Goal: Task Accomplishment & Management: Manage account settings

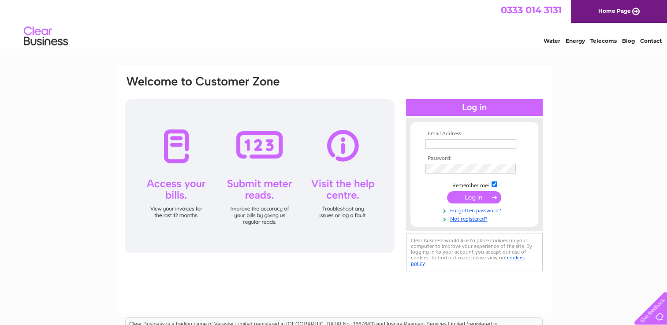
type input "[EMAIL_ADDRESS][DOMAIN_NAME]"
click at [470, 196] on input "submit" at bounding box center [474, 197] width 54 height 12
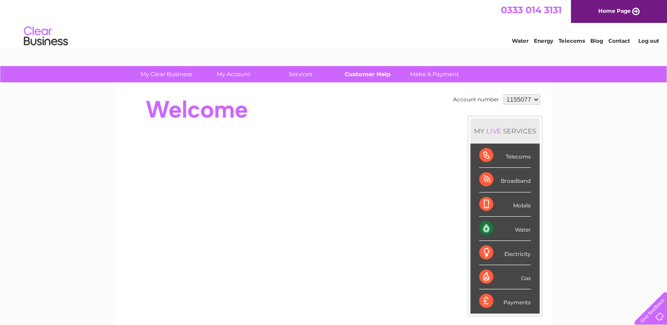
click at [363, 75] on link "Customer Help" at bounding box center [367, 74] width 73 height 16
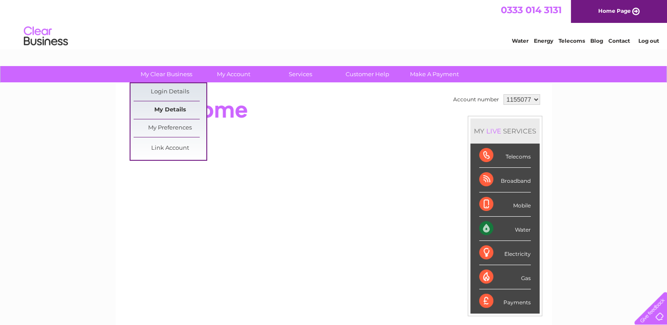
click at [163, 108] on link "My Details" at bounding box center [170, 110] width 73 height 18
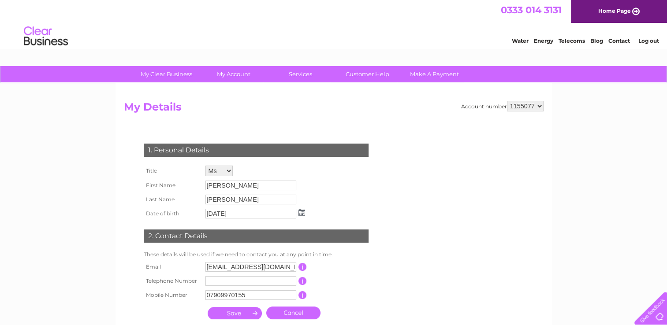
scroll to position [44, 0]
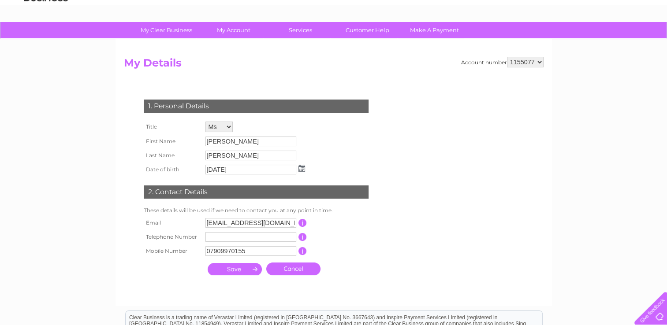
click at [229, 127] on select "Mr Mrs Ms Miss Dr Rev Prof Other" at bounding box center [218, 127] width 27 height 11
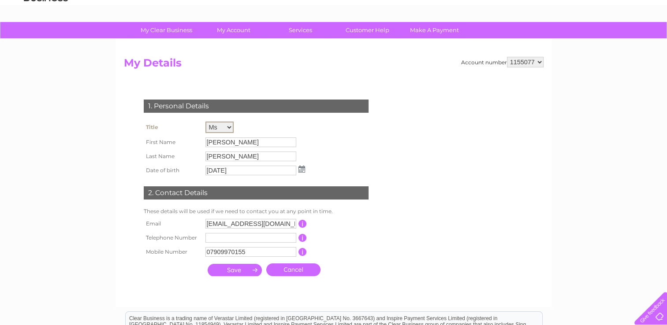
select select "Mr"
click at [205, 122] on select "Mr Mrs Ms Miss Dr Rev Prof Other" at bounding box center [219, 127] width 28 height 11
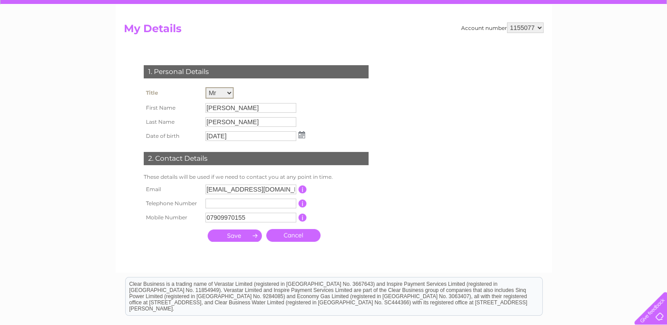
scroll to position [132, 0]
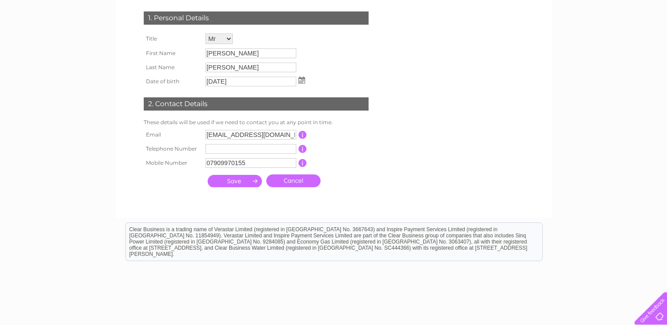
click at [231, 180] on input "submit" at bounding box center [235, 181] width 54 height 12
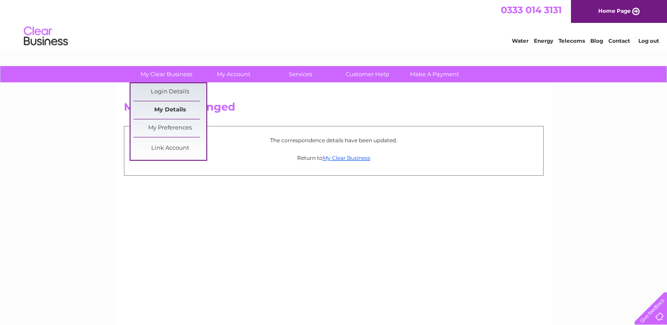
click at [168, 109] on link "My Details" at bounding box center [170, 110] width 73 height 18
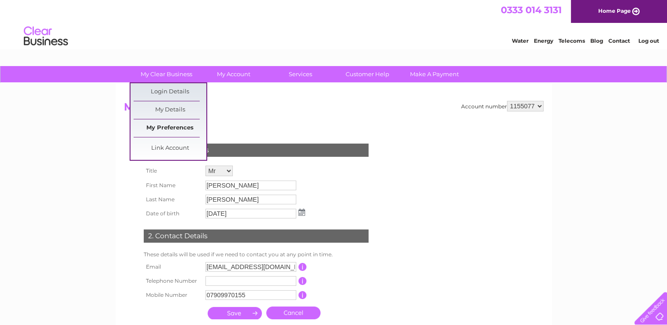
click at [165, 128] on link "My Preferences" at bounding box center [170, 128] width 73 height 18
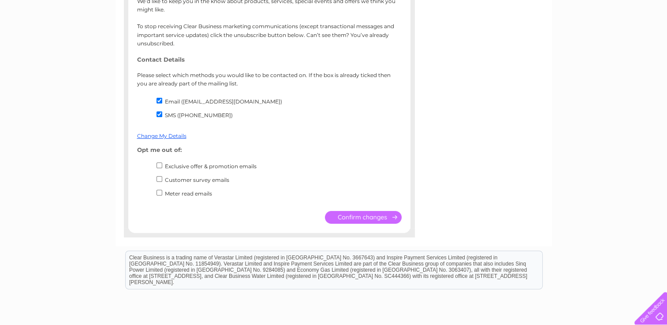
scroll to position [176, 0]
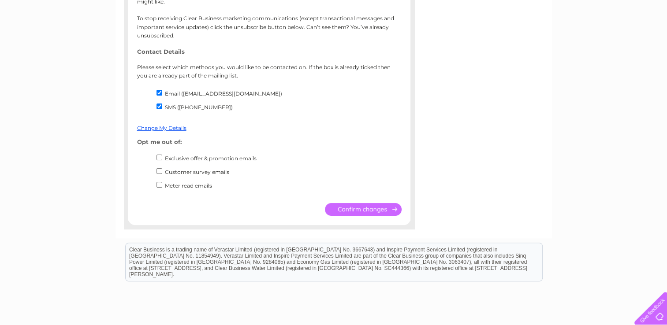
click at [159, 158] on input "Exclusive offer & promotion emails" at bounding box center [160, 158] width 6 height 6
checkbox input "true"
click at [159, 172] on input "Customer survey emails" at bounding box center [160, 171] width 6 height 6
checkbox input "true"
click at [354, 213] on input "submit" at bounding box center [363, 209] width 77 height 13
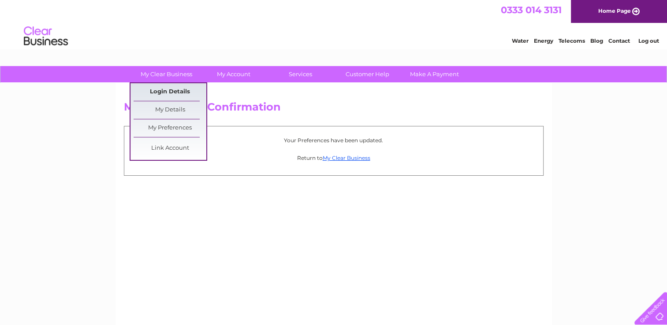
click at [161, 91] on link "Login Details" at bounding box center [170, 92] width 73 height 18
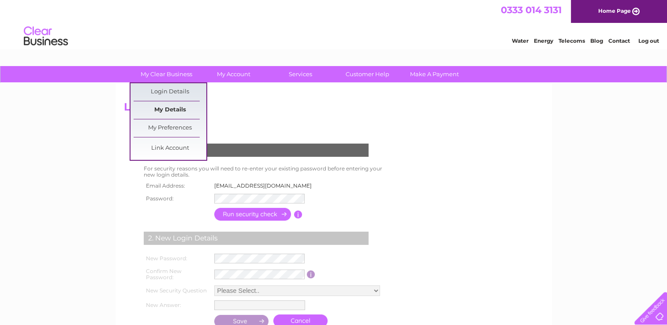
click at [158, 109] on link "My Details" at bounding box center [170, 110] width 73 height 18
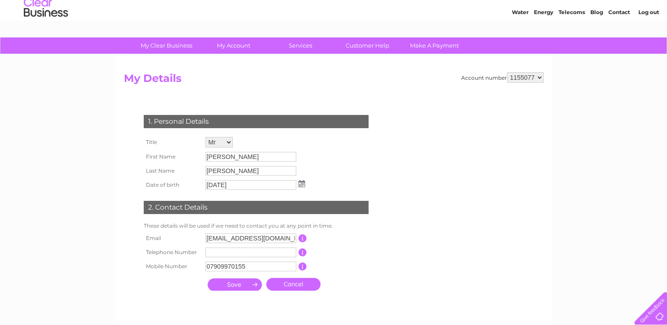
scroll to position [44, 0]
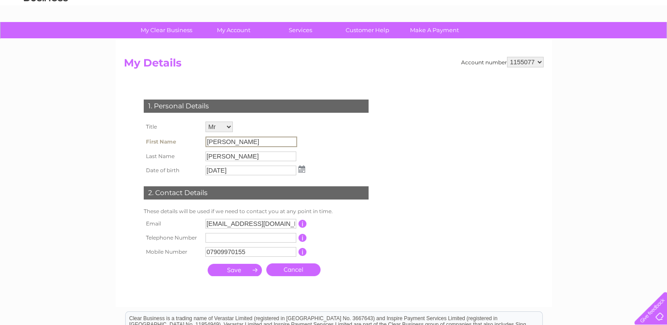
click at [230, 138] on input "[PERSON_NAME]" at bounding box center [251, 142] width 92 height 11
drag, startPoint x: 226, startPoint y: 143, endPoint x: 186, endPoint y: 139, distance: 40.3
click at [186, 139] on tr "First Name [PERSON_NAME]" at bounding box center [225, 141] width 166 height 15
click at [217, 145] on input "[PERSON_NAME]" at bounding box center [251, 142] width 92 height 11
drag, startPoint x: 221, startPoint y: 140, endPoint x: 196, endPoint y: 133, distance: 26.7
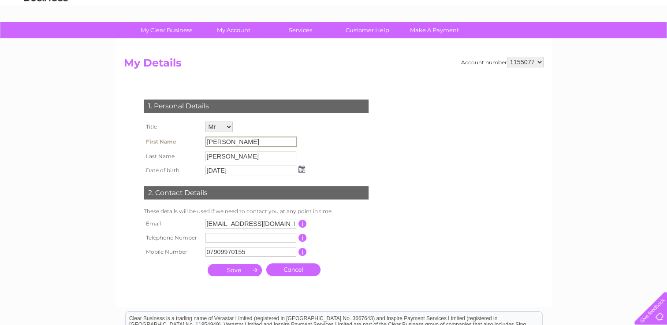
click at [196, 133] on tbody "Title Mr Mrs Ms Miss Dr Rev Prof Other First Name [PERSON_NAME] Last Name [PERS…" at bounding box center [225, 148] width 166 height 58
drag, startPoint x: 212, startPoint y: 89, endPoint x: 251, endPoint y: 121, distance: 50.8
click at [251, 121] on td "Mr Mrs Ms Miss Dr Rev Prof Other" at bounding box center [255, 126] width 104 height 15
drag, startPoint x: 228, startPoint y: 142, endPoint x: 179, endPoint y: 136, distance: 48.8
click at [179, 137] on tr "First Name [PERSON_NAME]" at bounding box center [225, 141] width 166 height 15
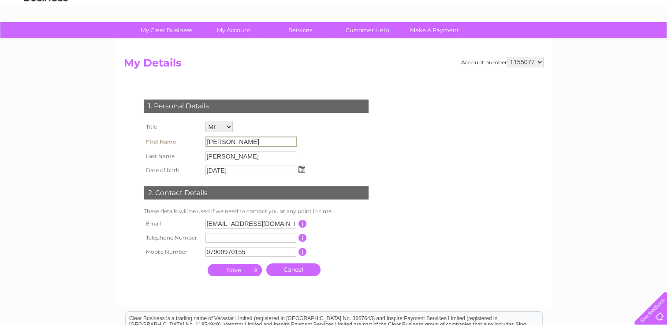
drag, startPoint x: 179, startPoint y: 136, endPoint x: 247, endPoint y: 134, distance: 68.4
click at [247, 134] on td "[PERSON_NAME]" at bounding box center [255, 141] width 104 height 15
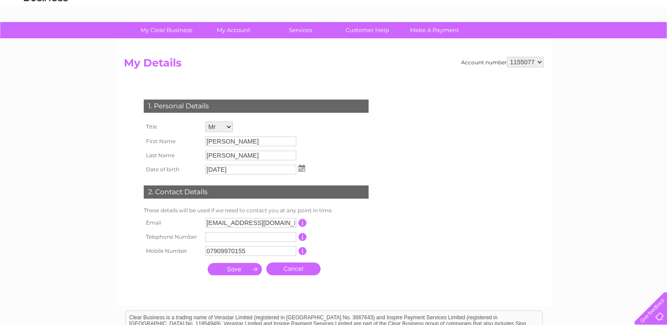
click at [320, 71] on h2 "My Details" at bounding box center [334, 65] width 420 height 17
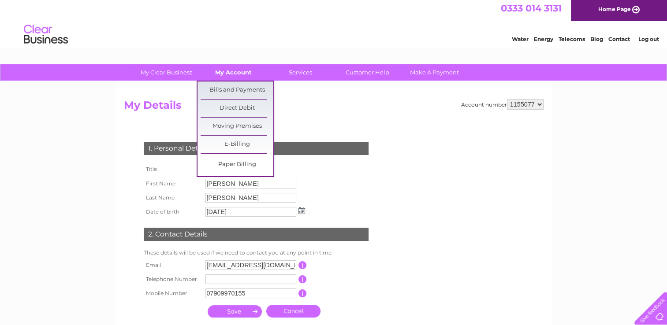
scroll to position [0, 0]
